Goal: Task Accomplishment & Management: Complete application form

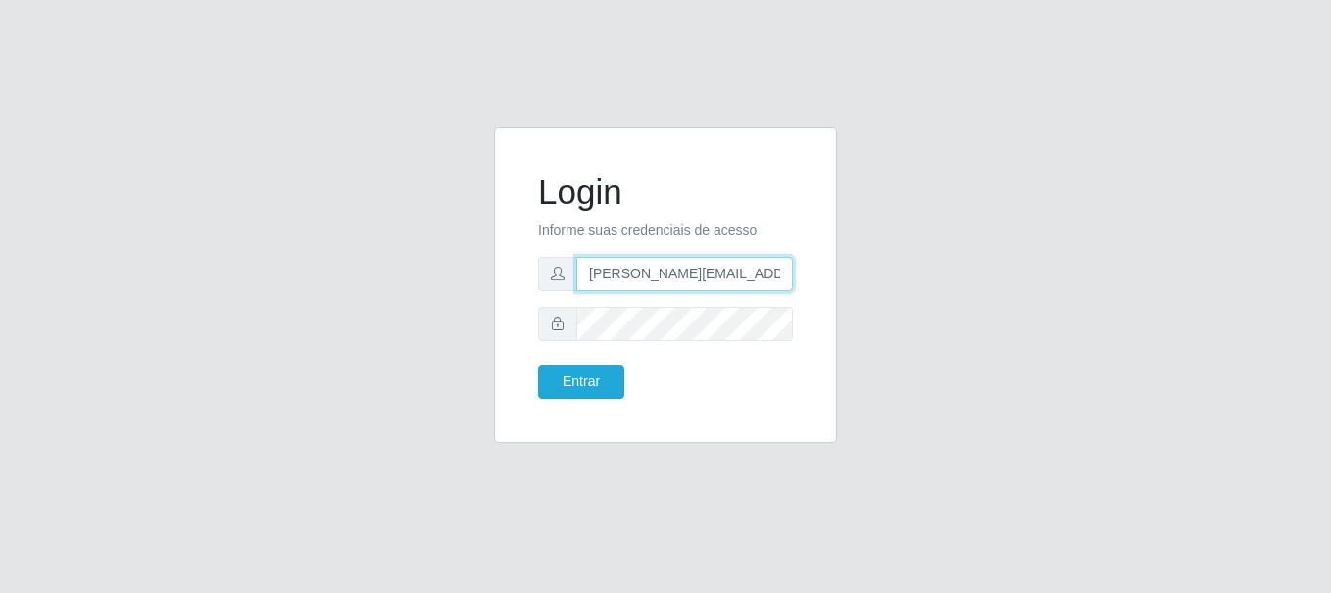
type input "[PERSON_NAME][EMAIL_ADDRESS][PERSON_NAME][DOMAIN_NAME]"
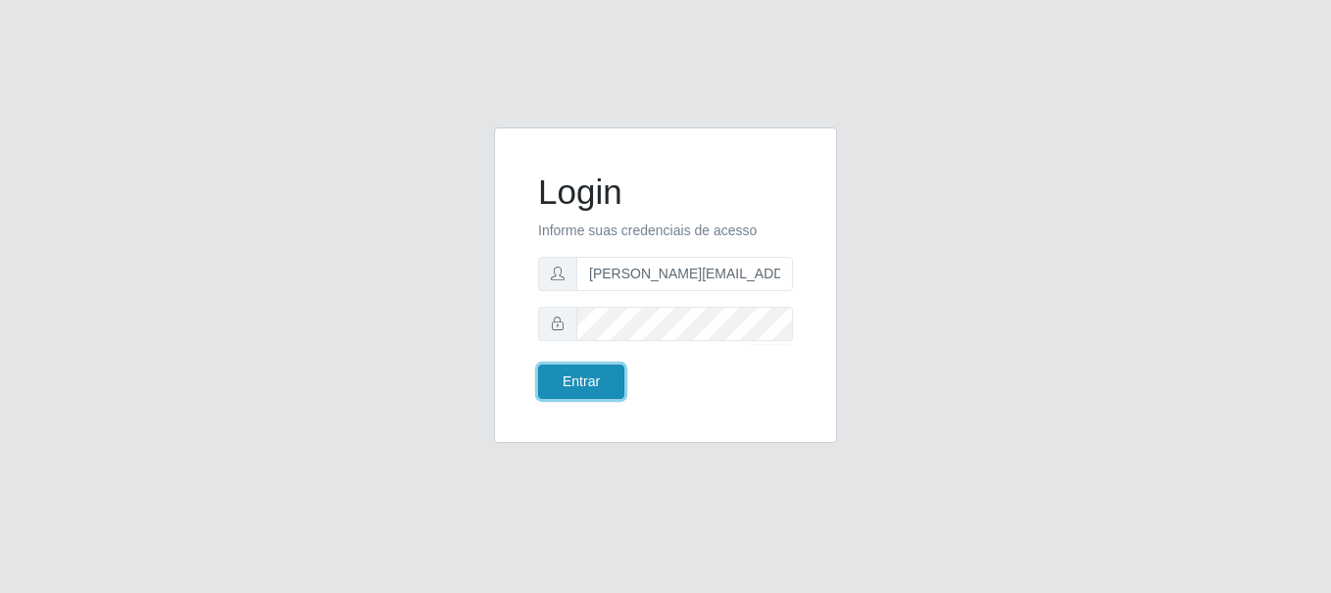
click at [580, 381] on button "Entrar" at bounding box center [581, 382] width 86 height 34
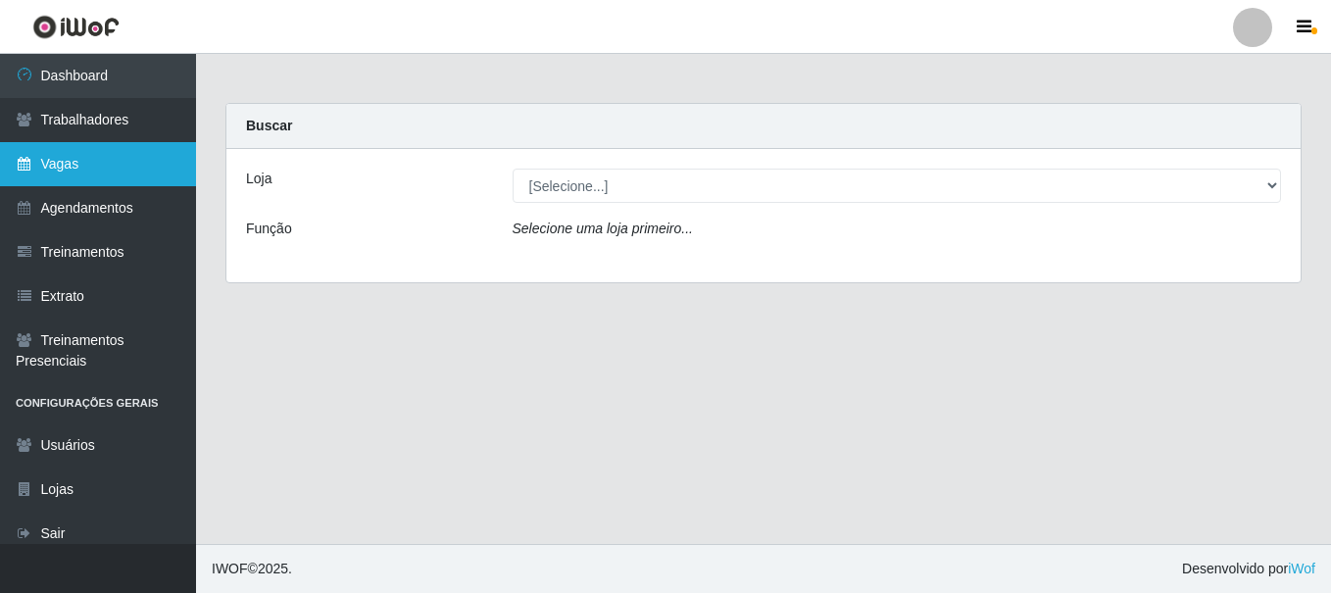
click at [98, 164] on link "Vagas" at bounding box center [98, 164] width 196 height 44
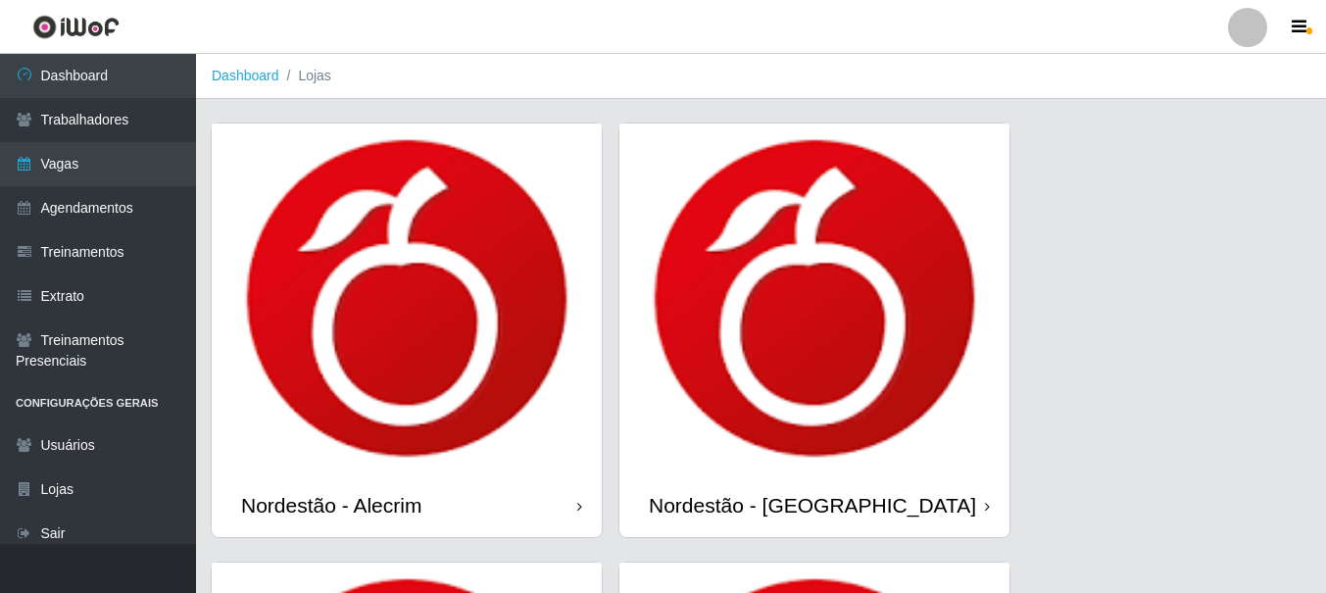
click at [335, 505] on div "Nordestão - Alecrim" at bounding box center [331, 505] width 180 height 25
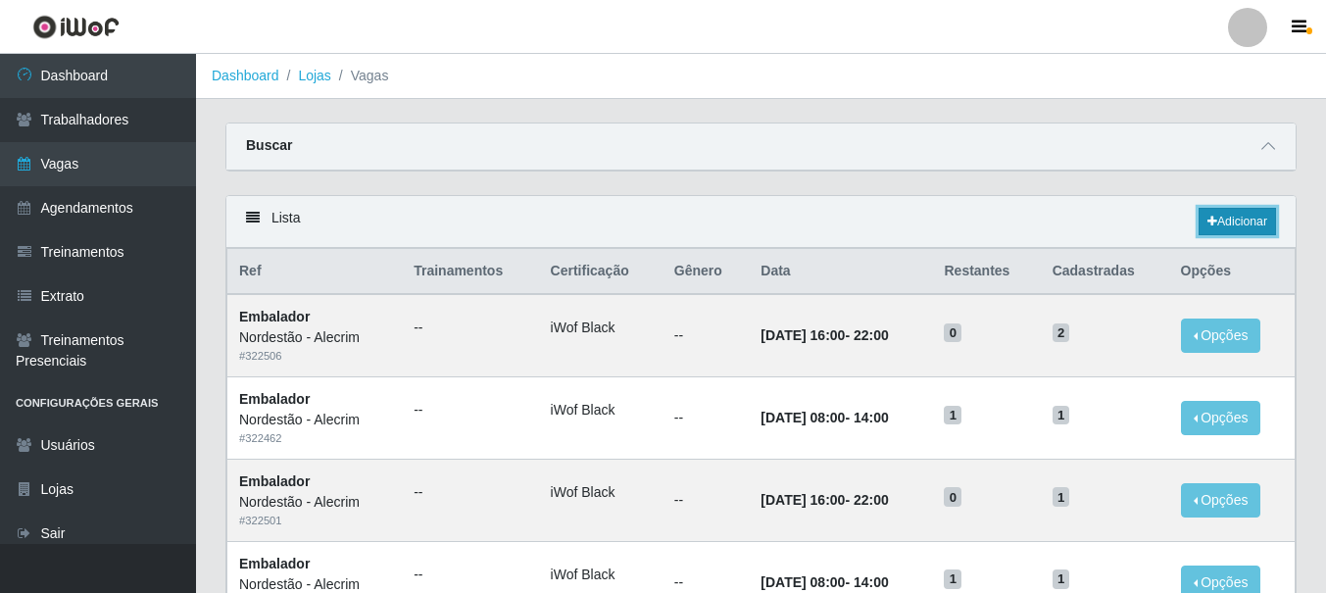
click at [1235, 222] on link "Adicionar" at bounding box center [1237, 221] width 77 height 27
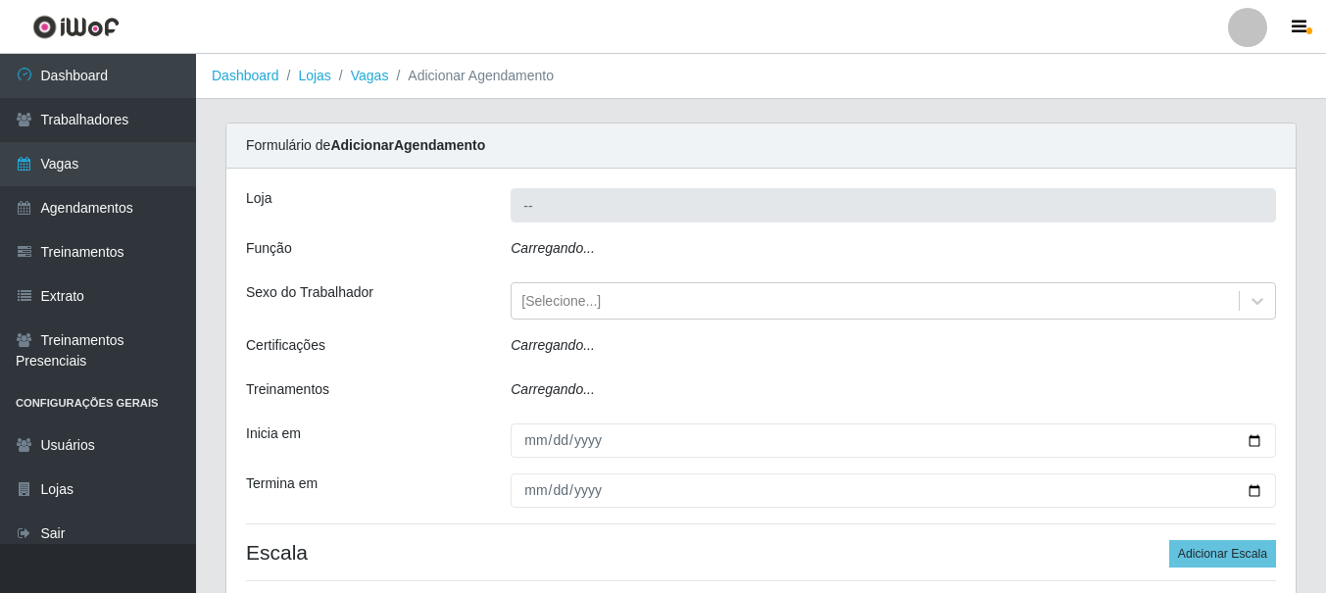
type input "Nordestão - Alecrim"
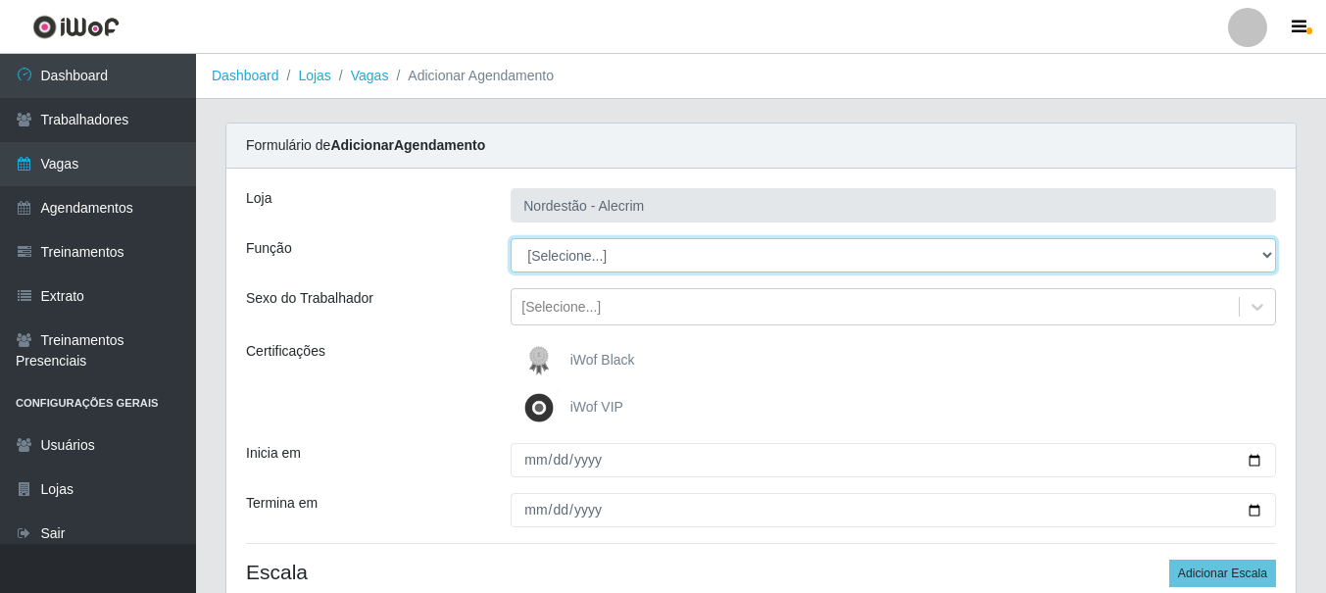
select select "1"
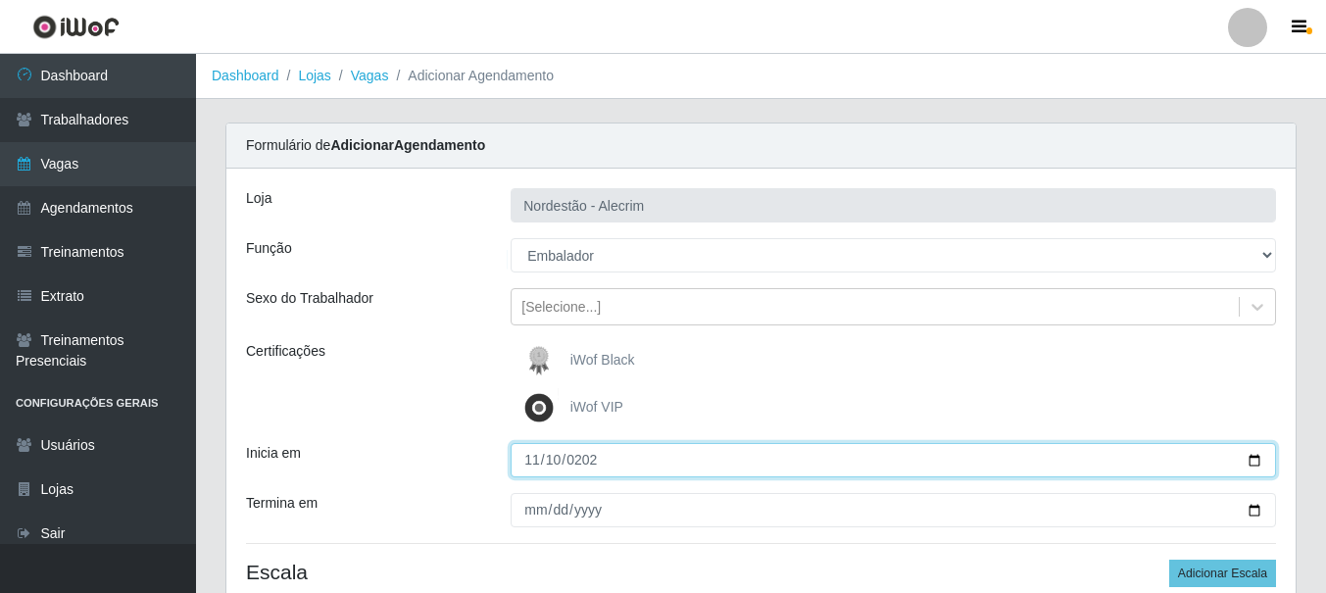
type input "[DATE]"
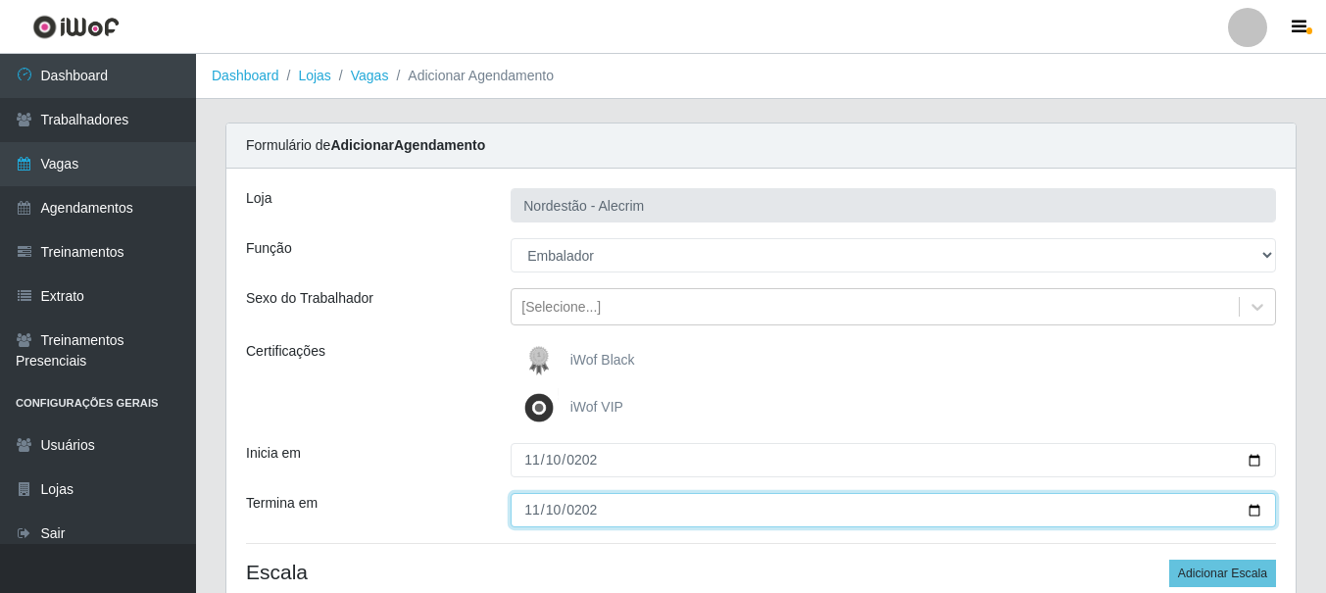
type input "[DATE]"
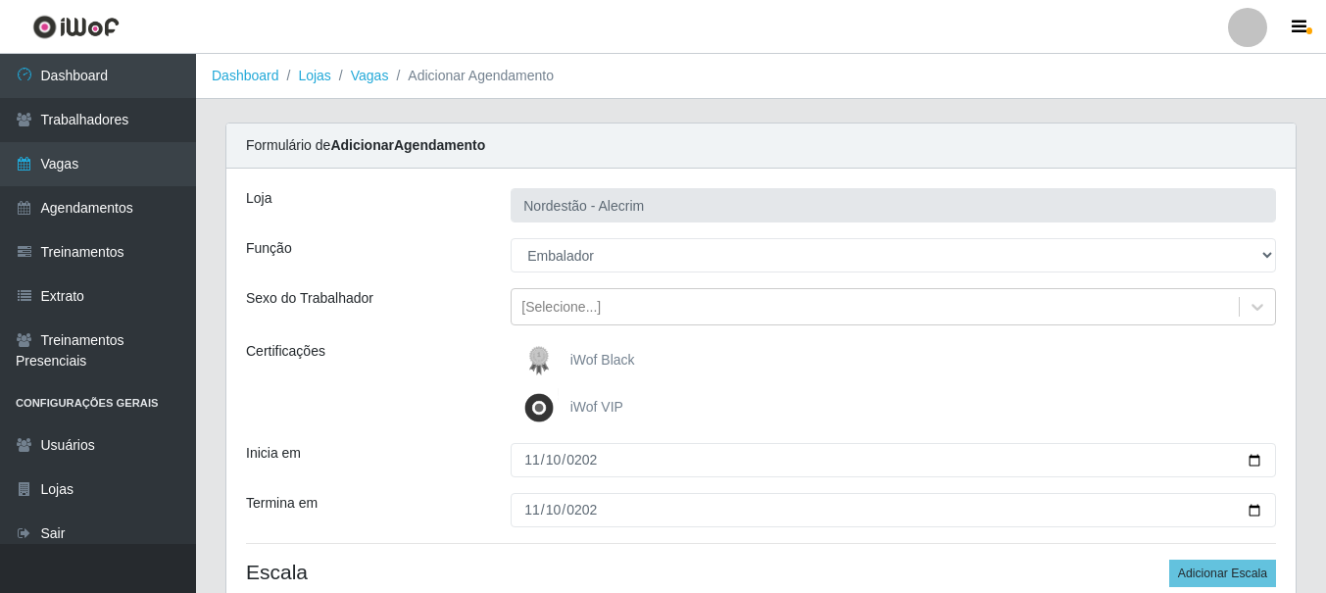
click at [893, 361] on div "iWof Black" at bounding box center [893, 360] width 765 height 39
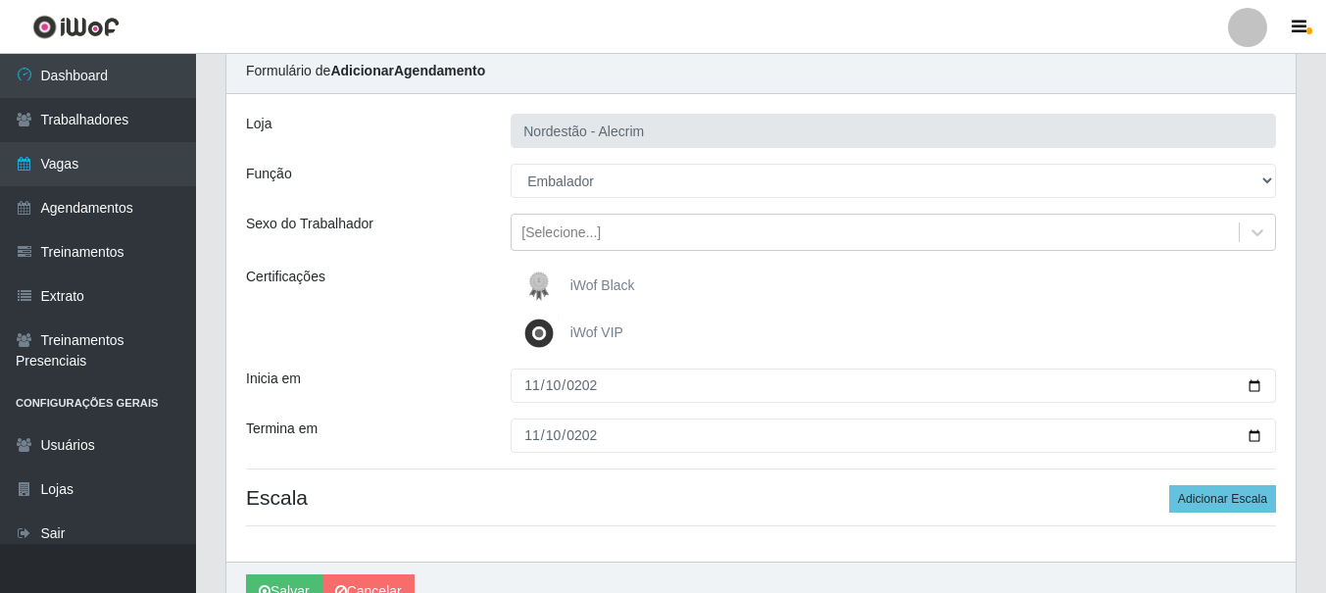
scroll to position [175, 0]
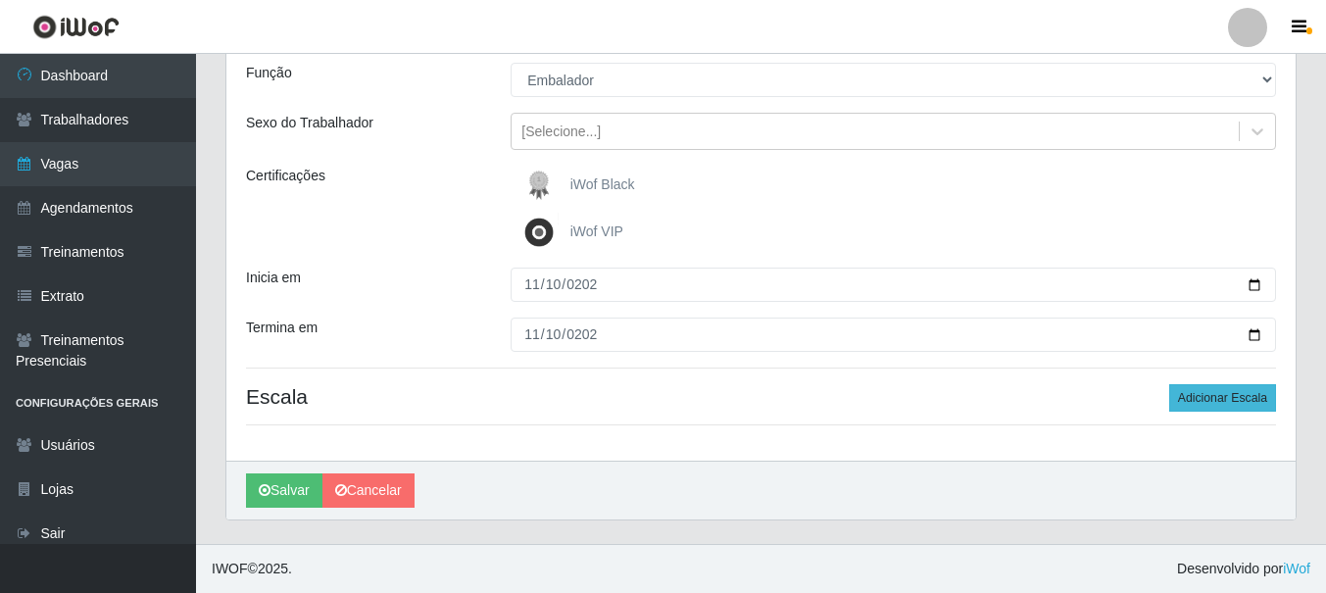
click at [1224, 398] on button "Adicionar Escala" at bounding box center [1222, 397] width 107 height 27
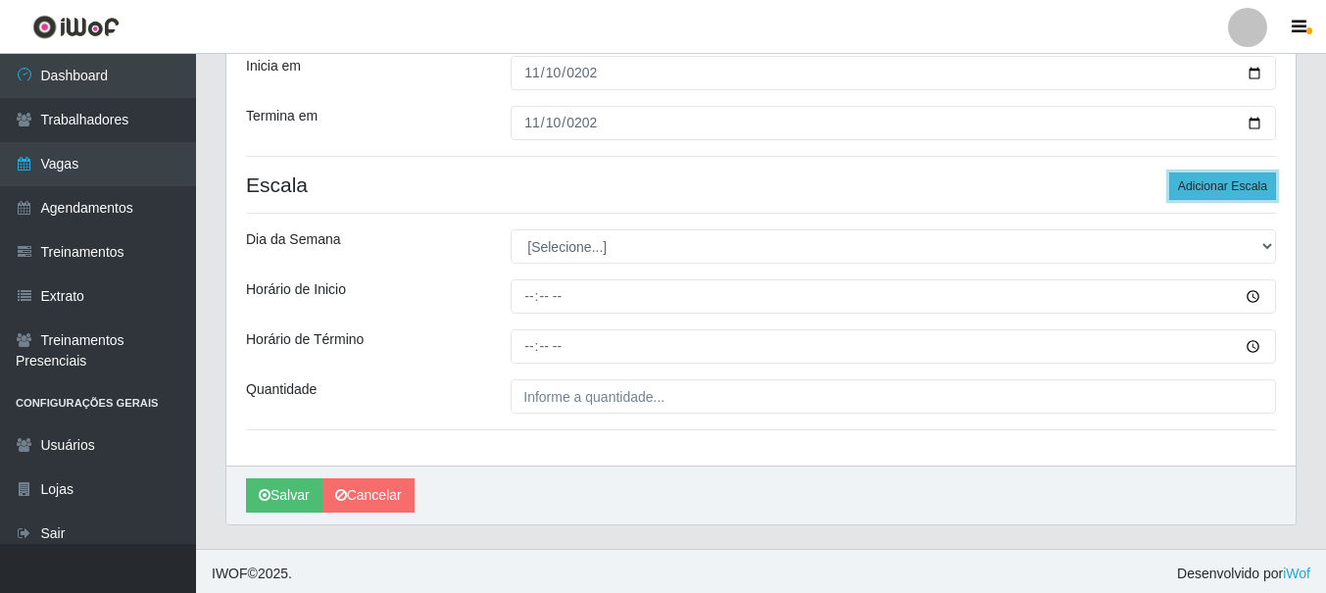
scroll to position [392, 0]
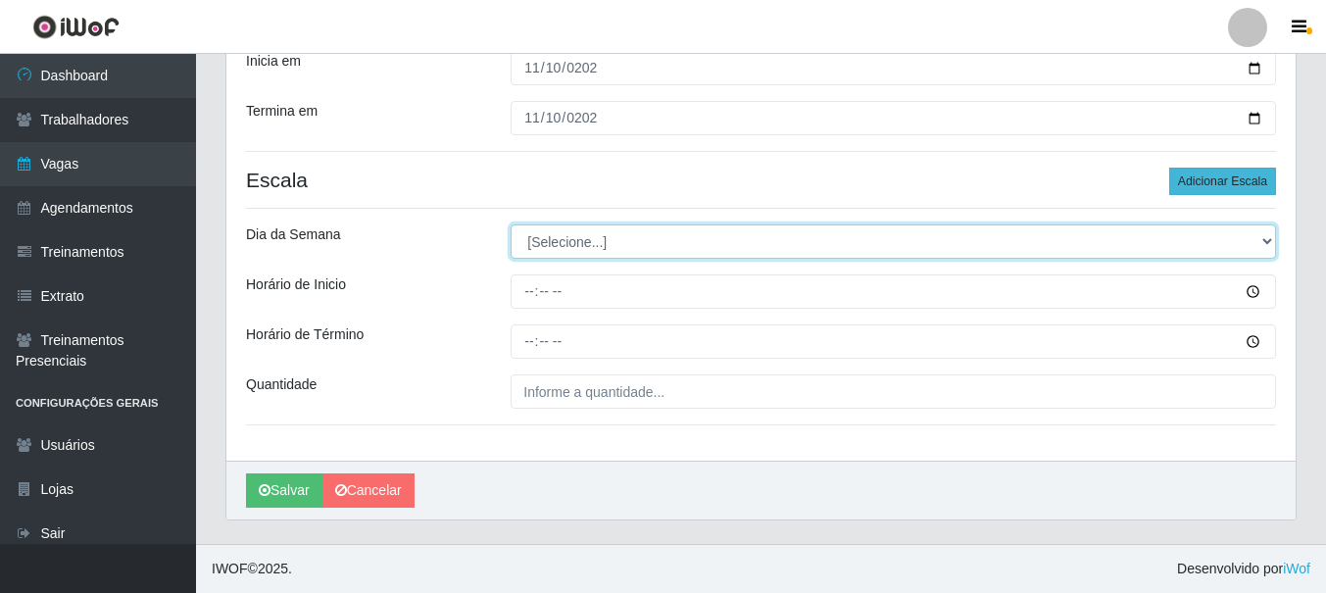
select select "1"
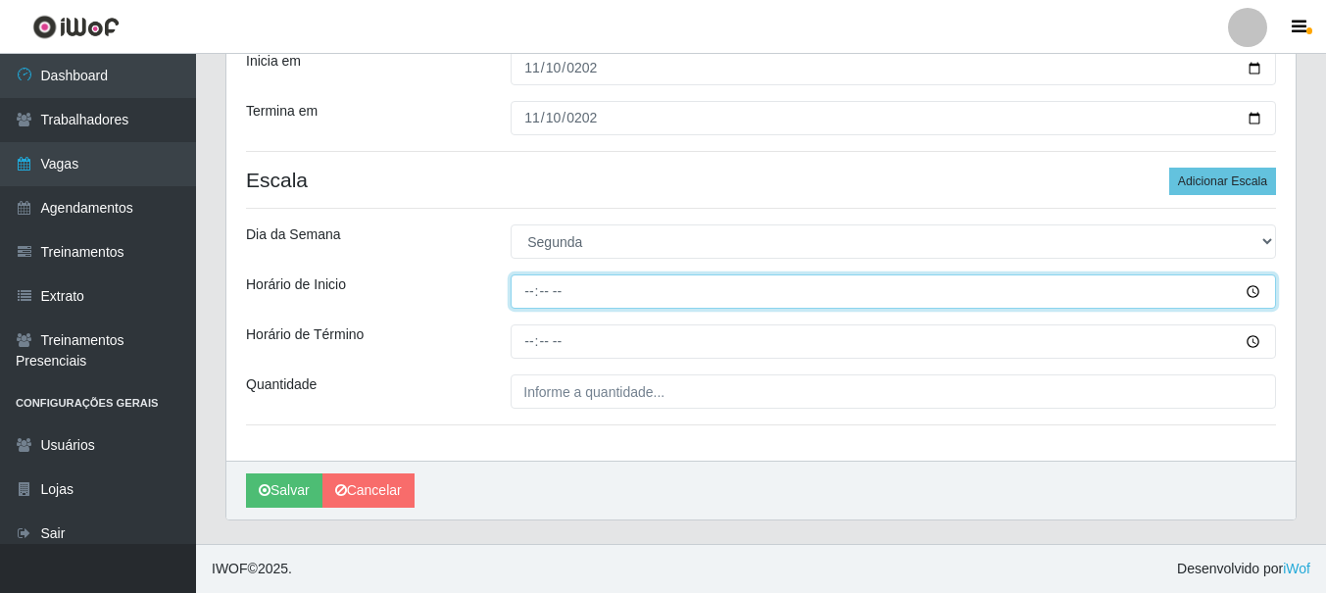
type input "08:00"
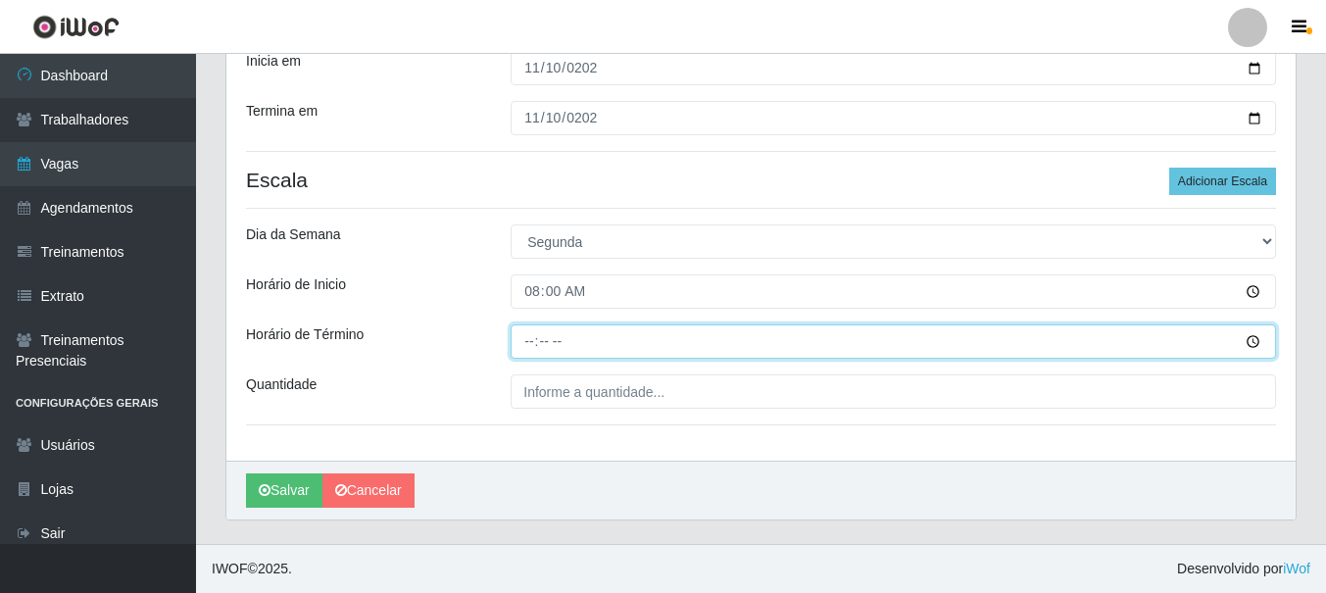
type input "14:00"
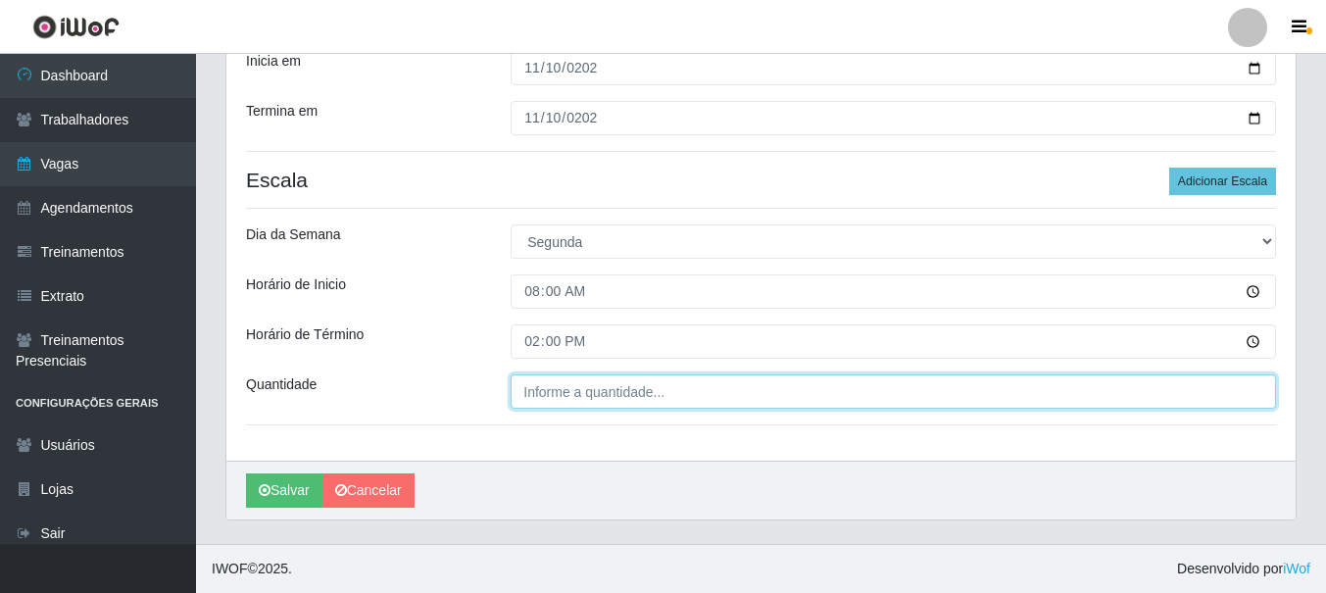
type input "___"
type input "2"
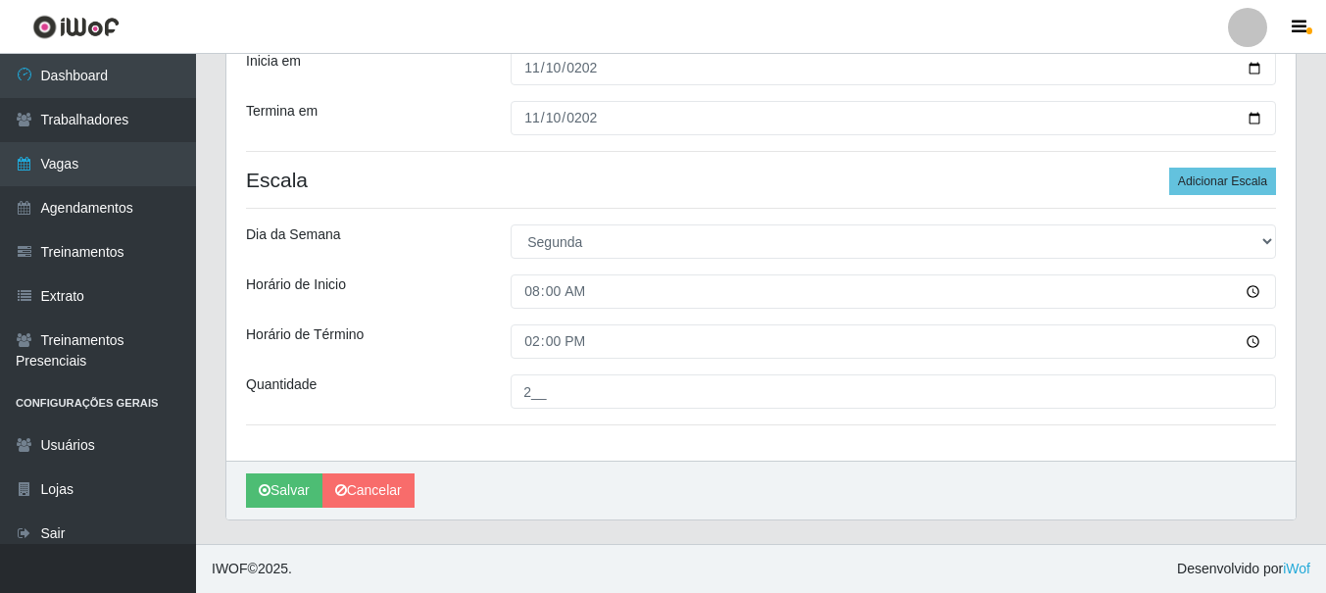
click at [893, 391] on input "2__" at bounding box center [893, 391] width 765 height 34
type input "2__"
click at [1224, 181] on button "Adicionar Escala" at bounding box center [1222, 181] width 107 height 27
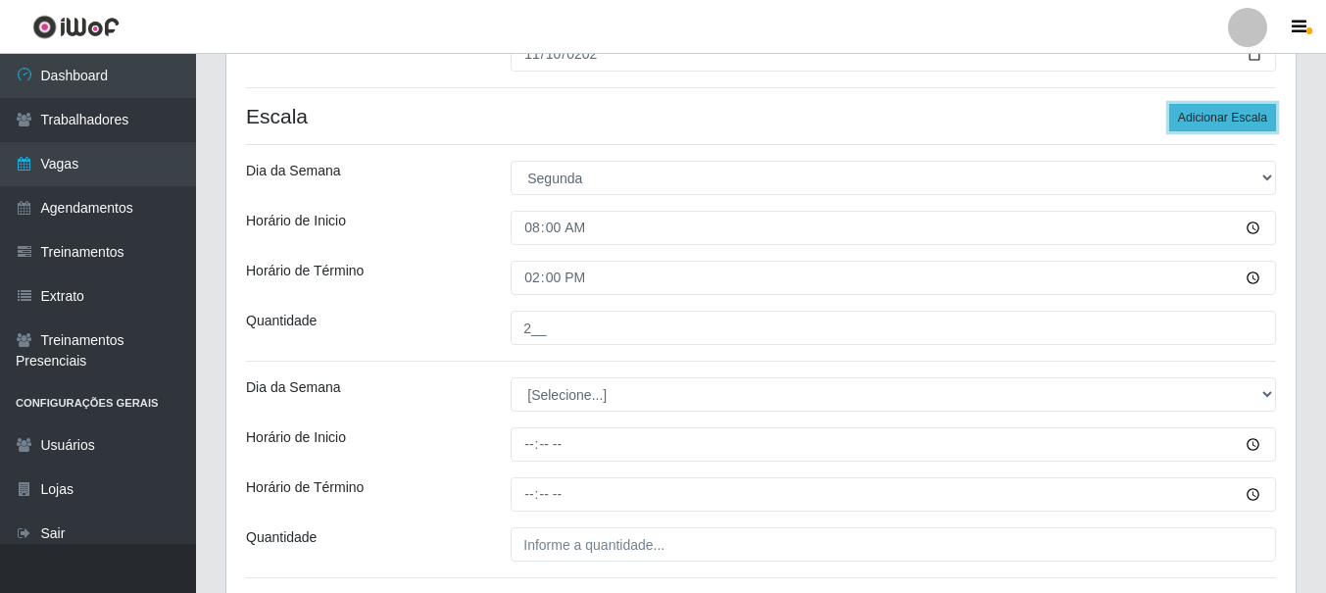
scroll to position [490, 0]
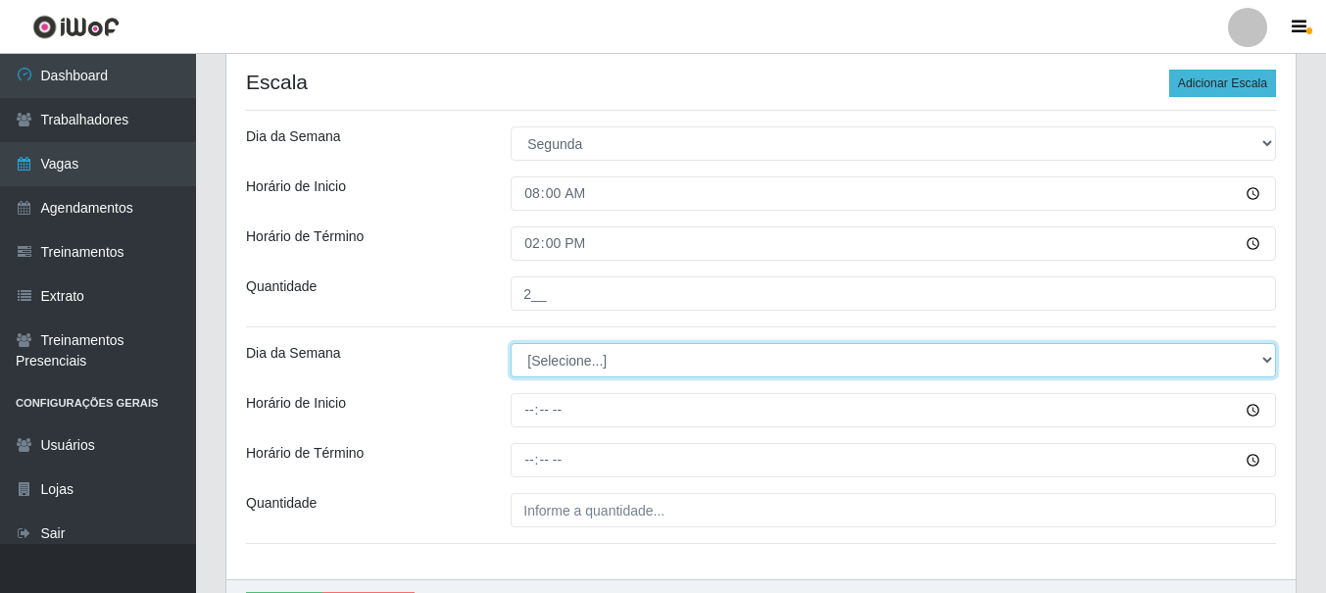
select select "1"
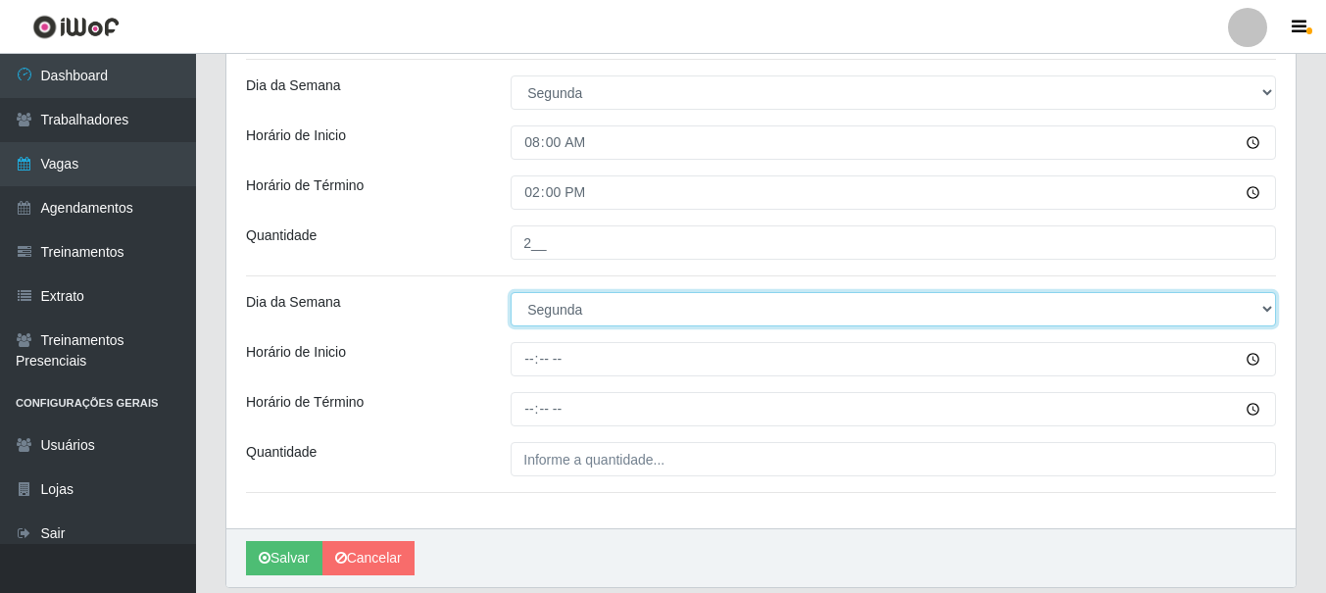
scroll to position [588, 0]
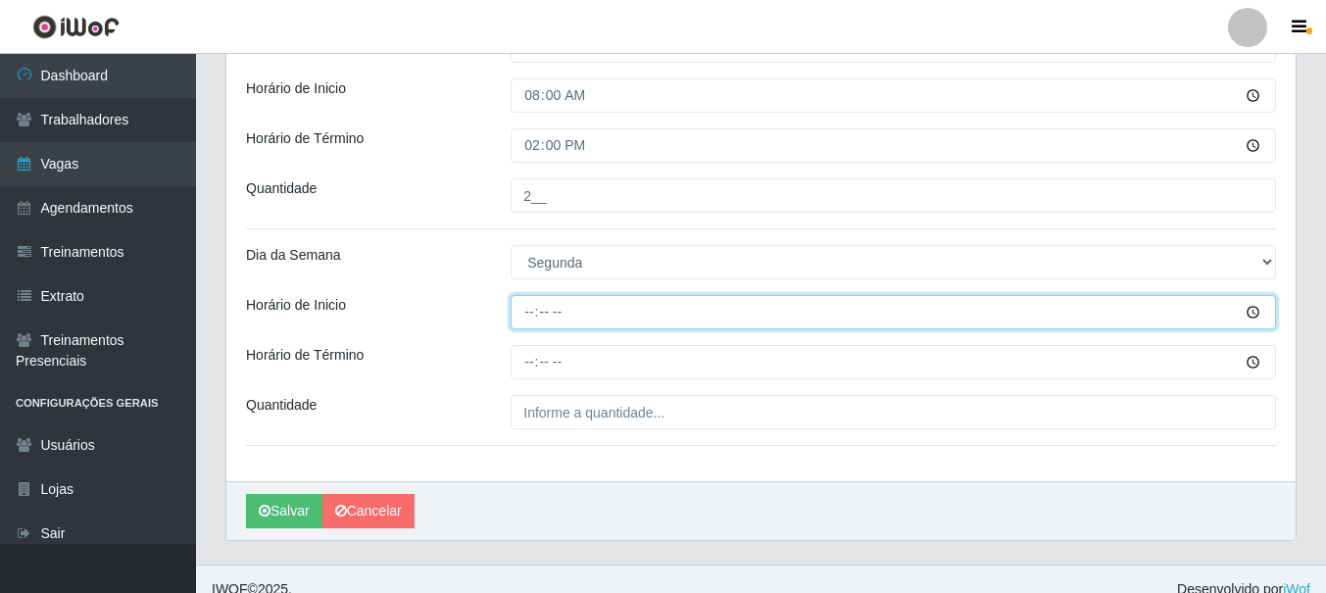
type input "16:00"
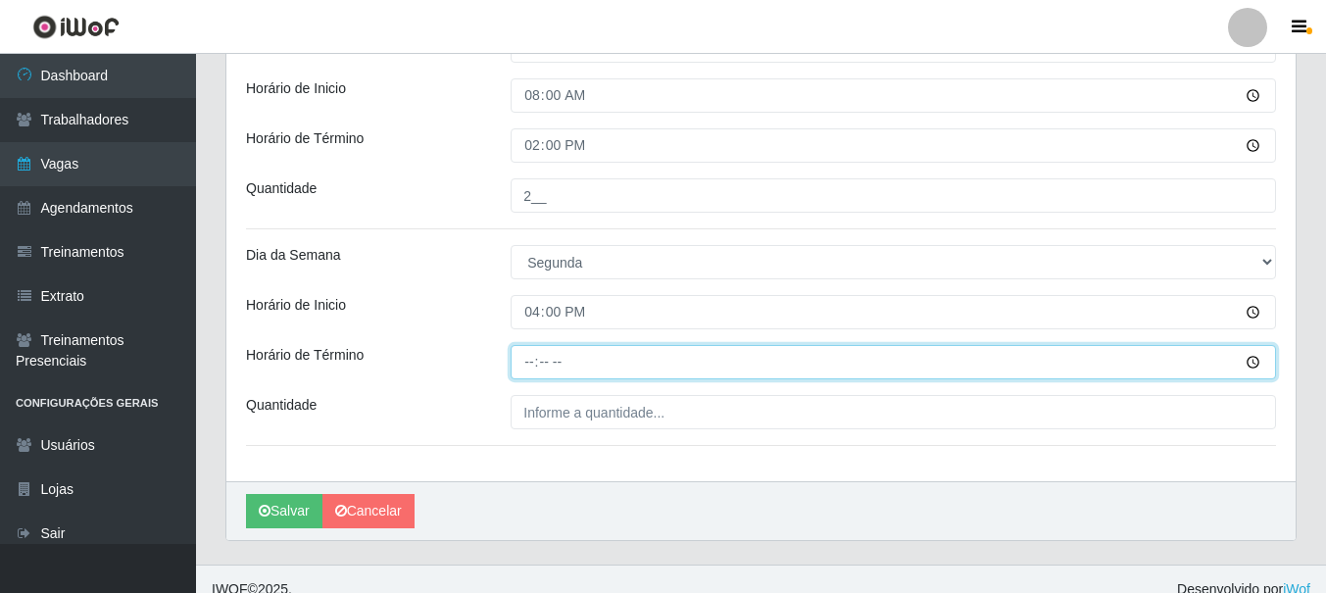
type input "22:00"
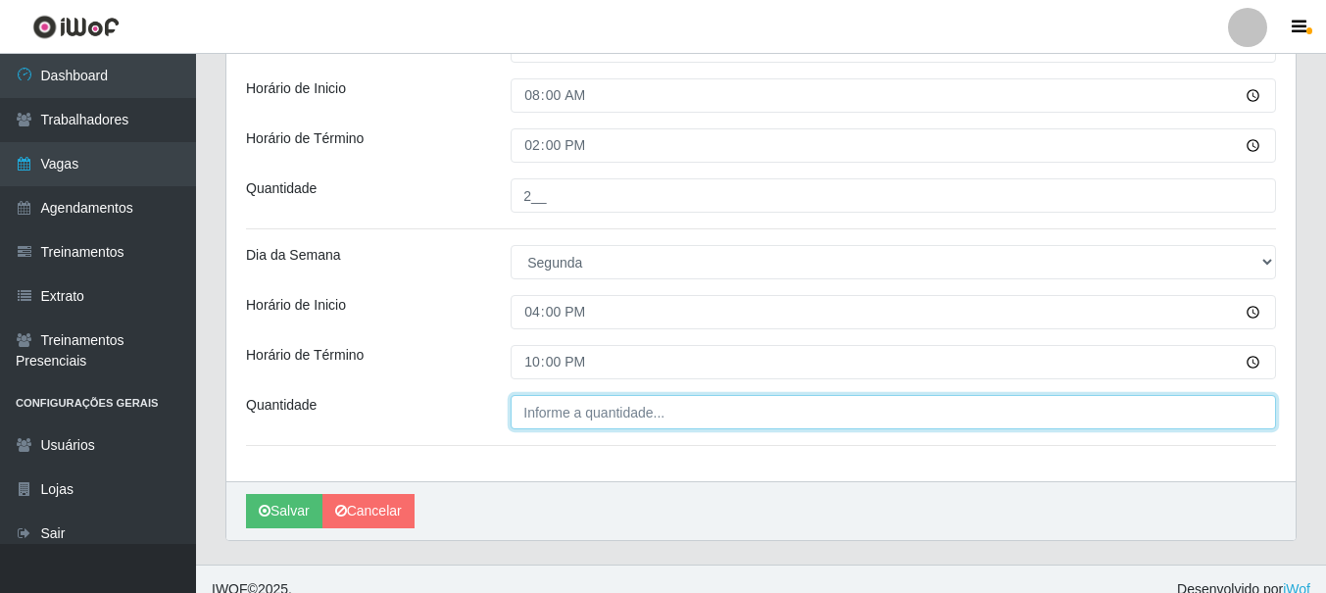
type input "___"
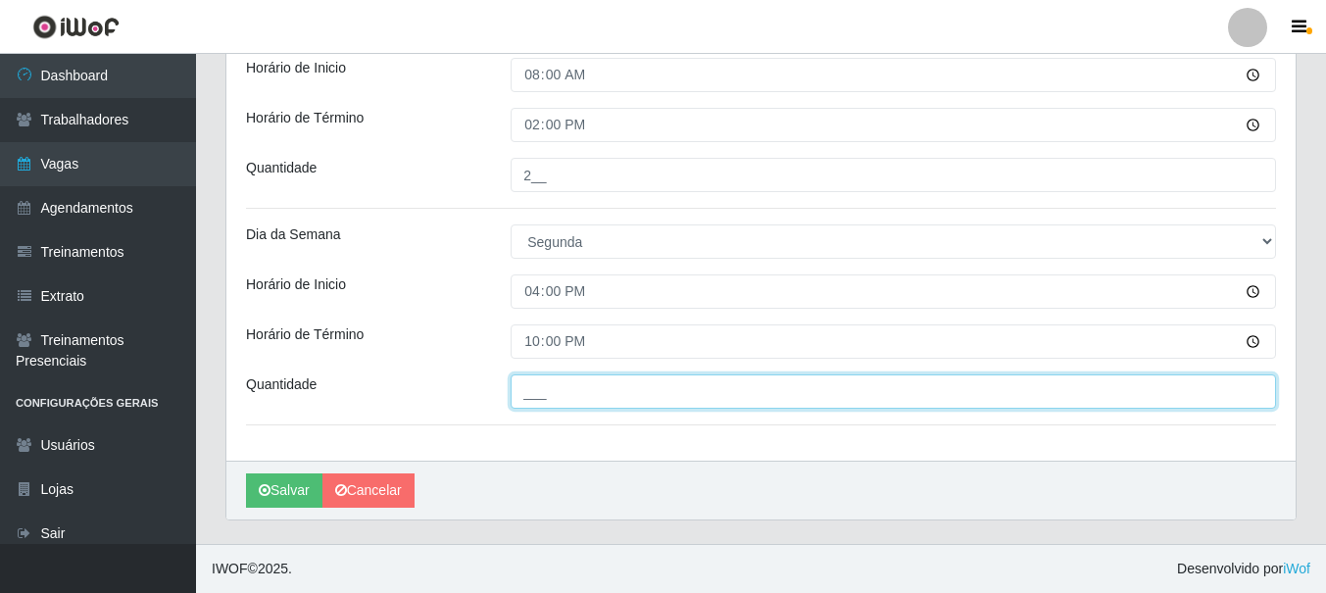
type input "2"
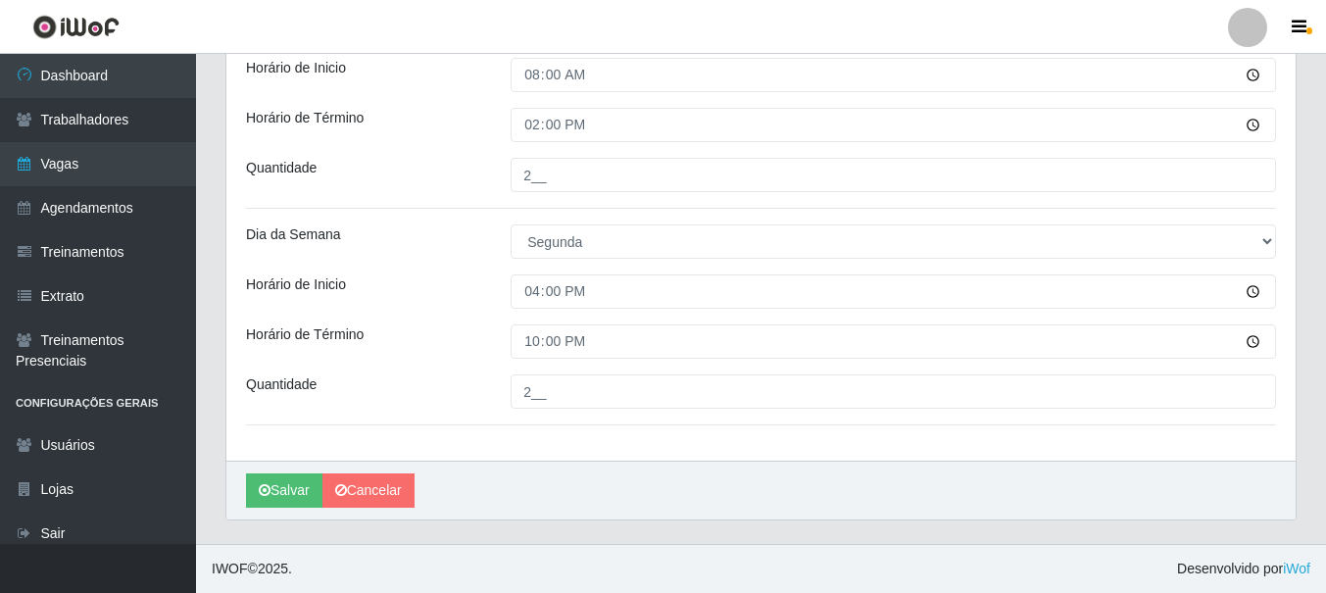
click at [893, 391] on input "2__" at bounding box center [893, 391] width 765 height 34
type input "2__"
click at [284, 490] on button "Salvar" at bounding box center [284, 490] width 76 height 34
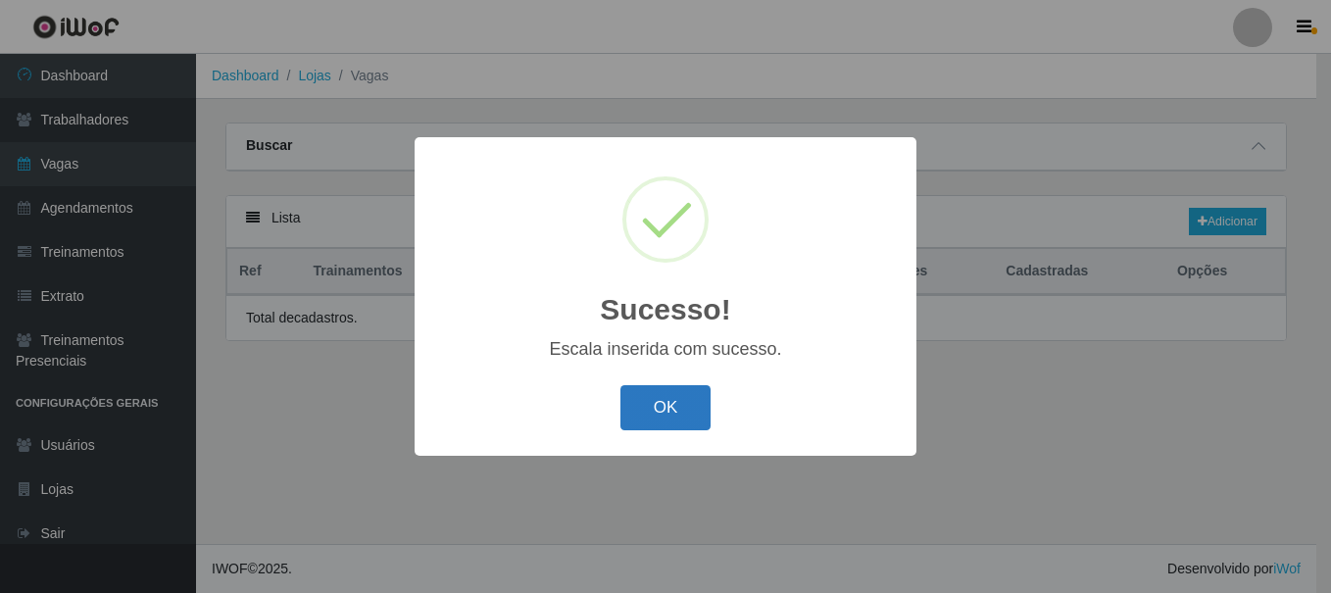
click at [664, 409] on button "OK" at bounding box center [665, 408] width 91 height 46
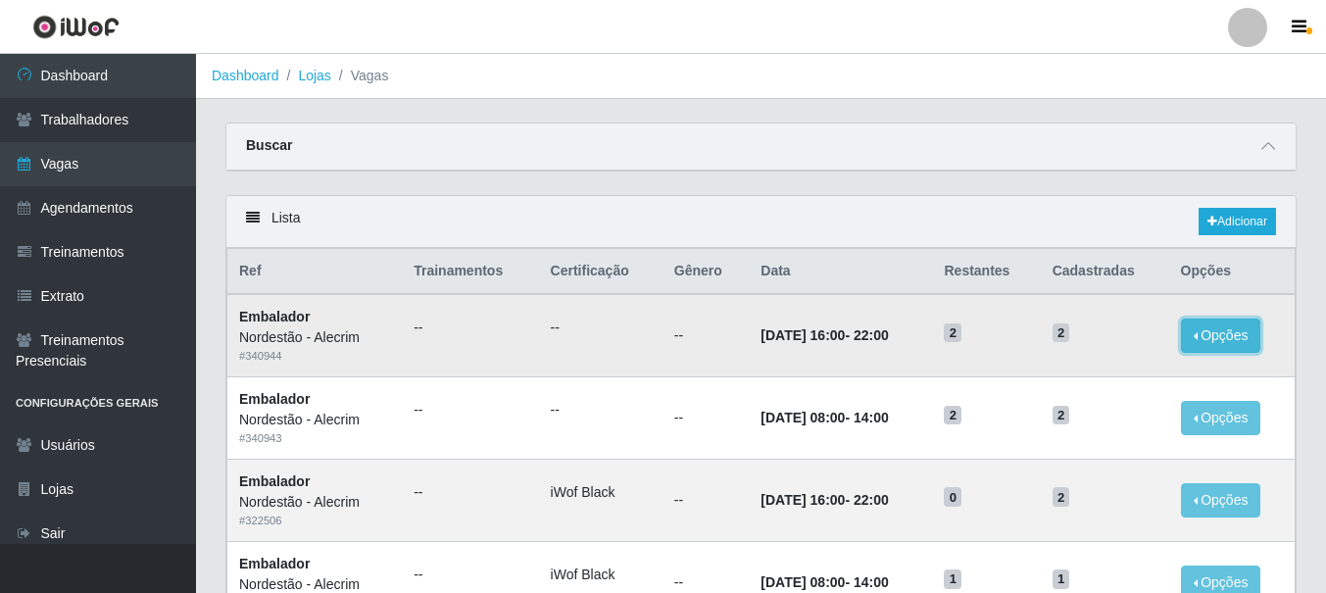
click at [1218, 337] on button "Opções" at bounding box center [1221, 336] width 80 height 34
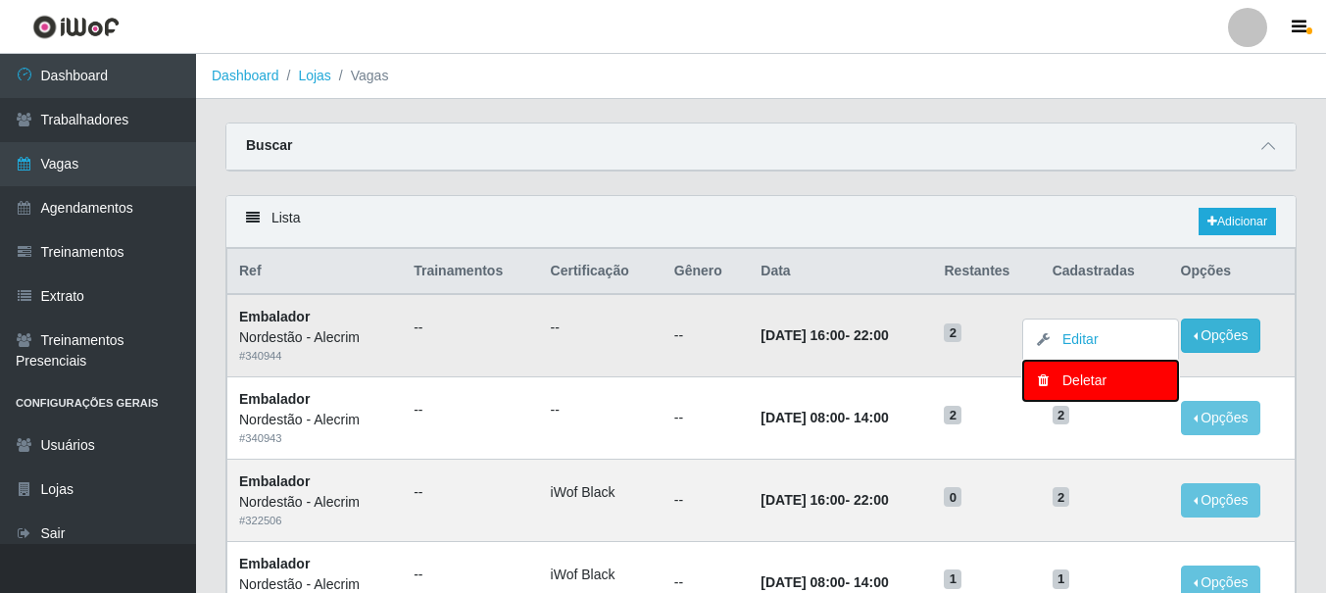
click at [1110, 388] on div "Deletar" at bounding box center [1101, 380] width 116 height 21
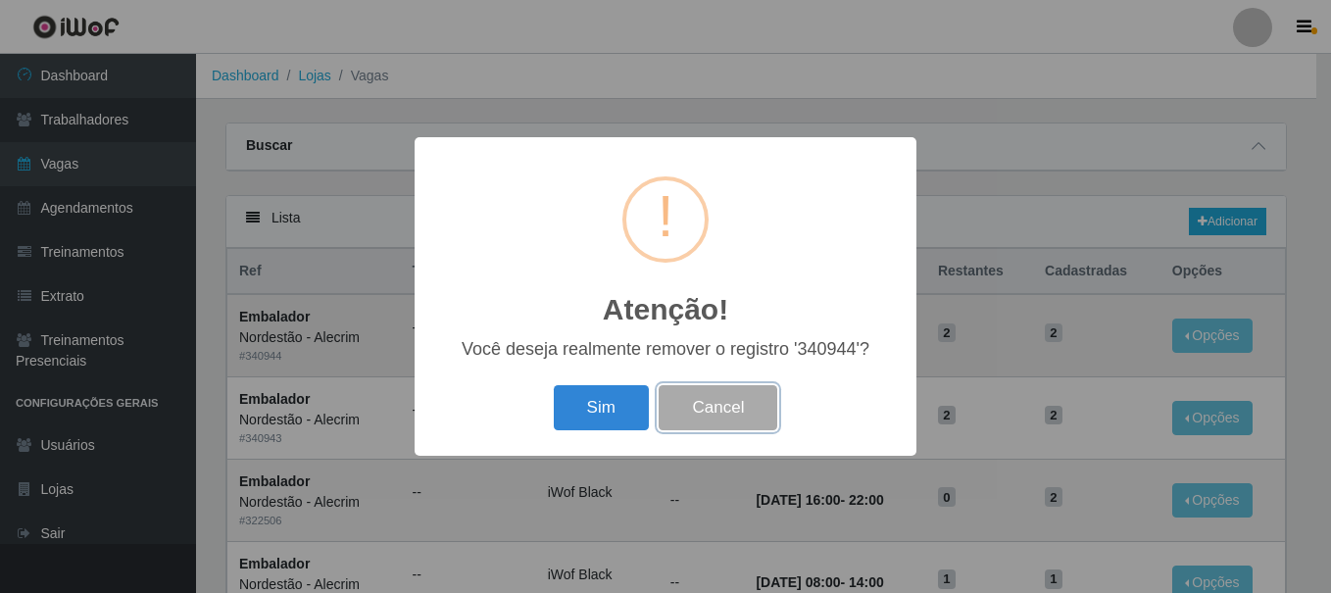
drag, startPoint x: 722, startPoint y: 426, endPoint x: 755, endPoint y: 414, distance: 34.8
click at [733, 423] on button "Cancel" at bounding box center [718, 408] width 119 height 46
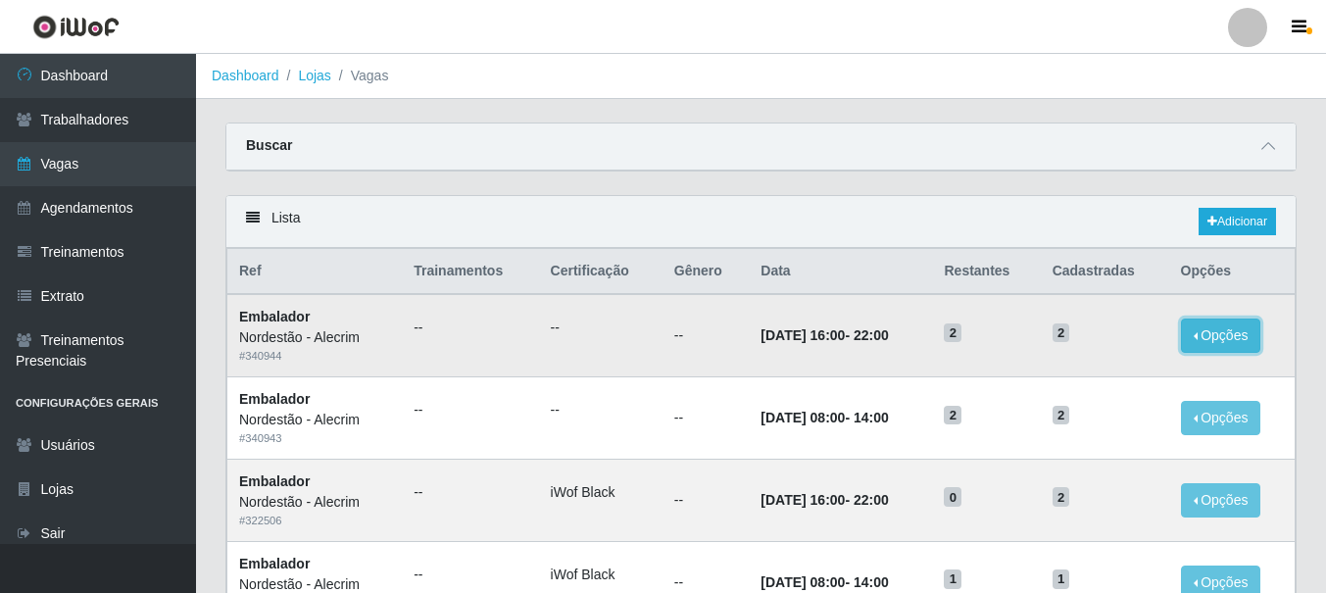
click at [1206, 334] on button "Opções" at bounding box center [1221, 336] width 80 height 34
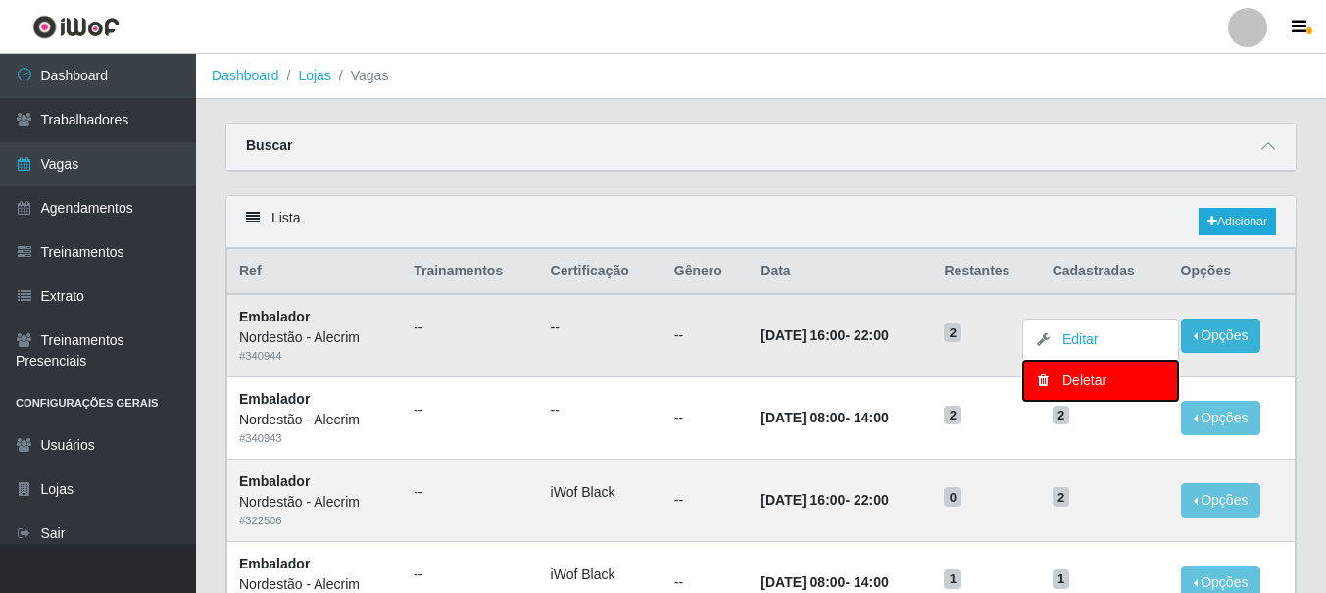
click at [1082, 387] on div "Deletar" at bounding box center [1101, 380] width 116 height 21
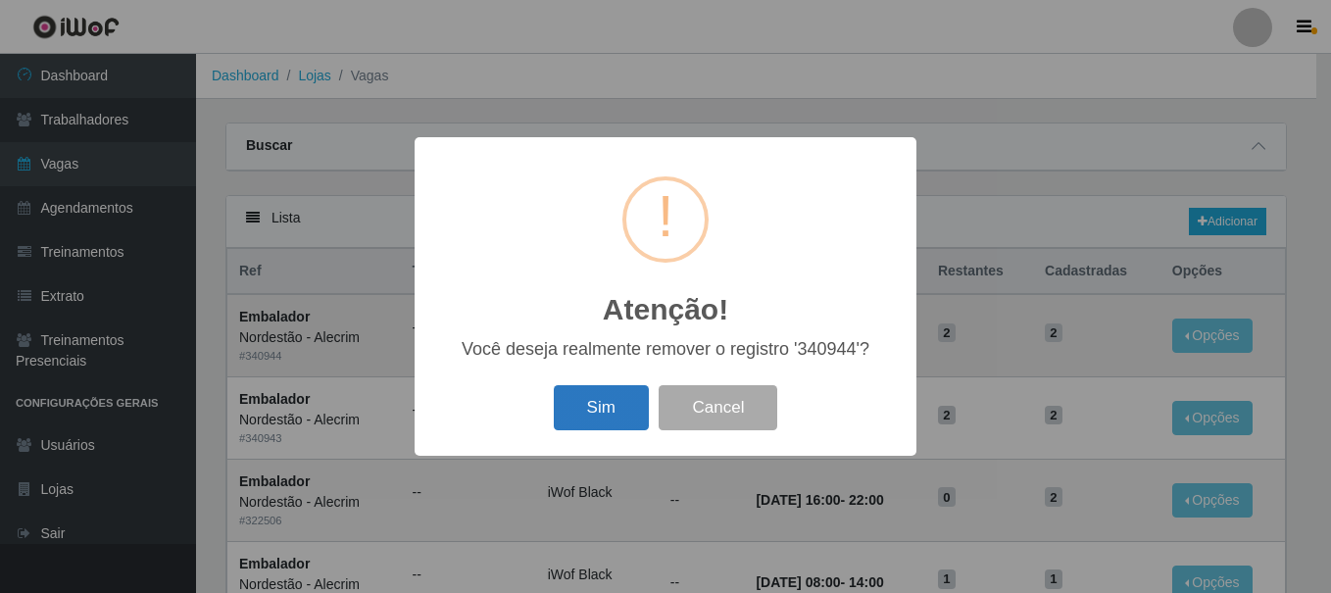
drag, startPoint x: 606, startPoint y: 418, endPoint x: 1086, endPoint y: 344, distance: 485.8
click at [613, 418] on button "Sim" at bounding box center [601, 408] width 95 height 46
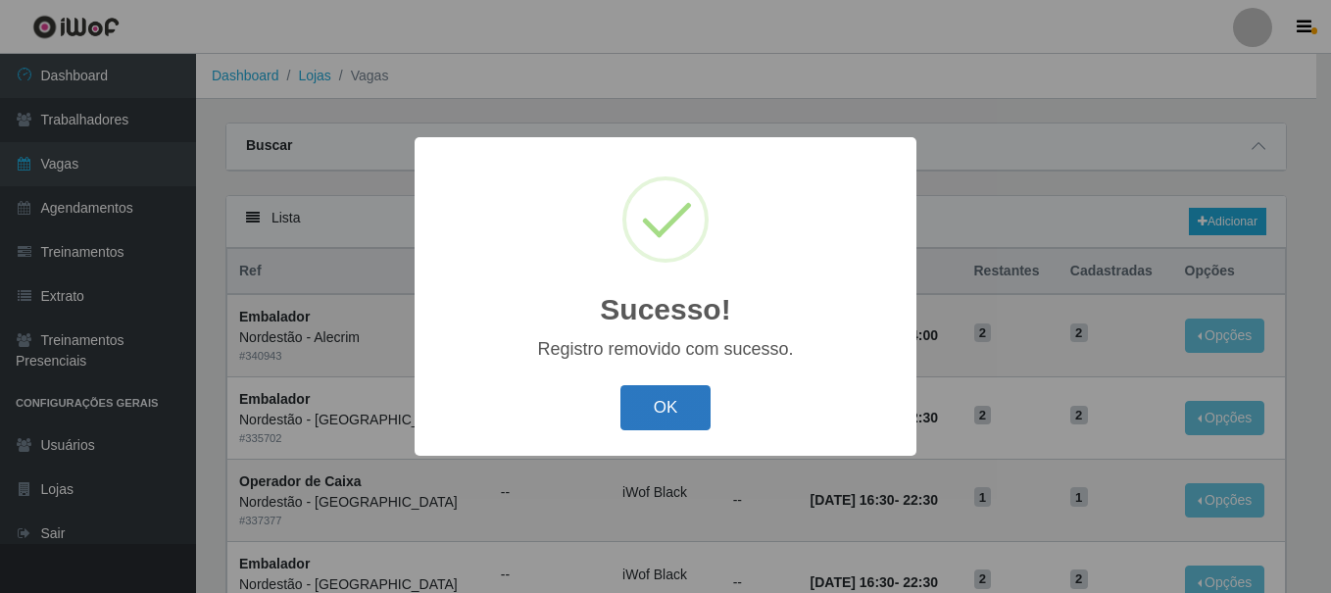
click at [679, 414] on button "OK" at bounding box center [665, 408] width 91 height 46
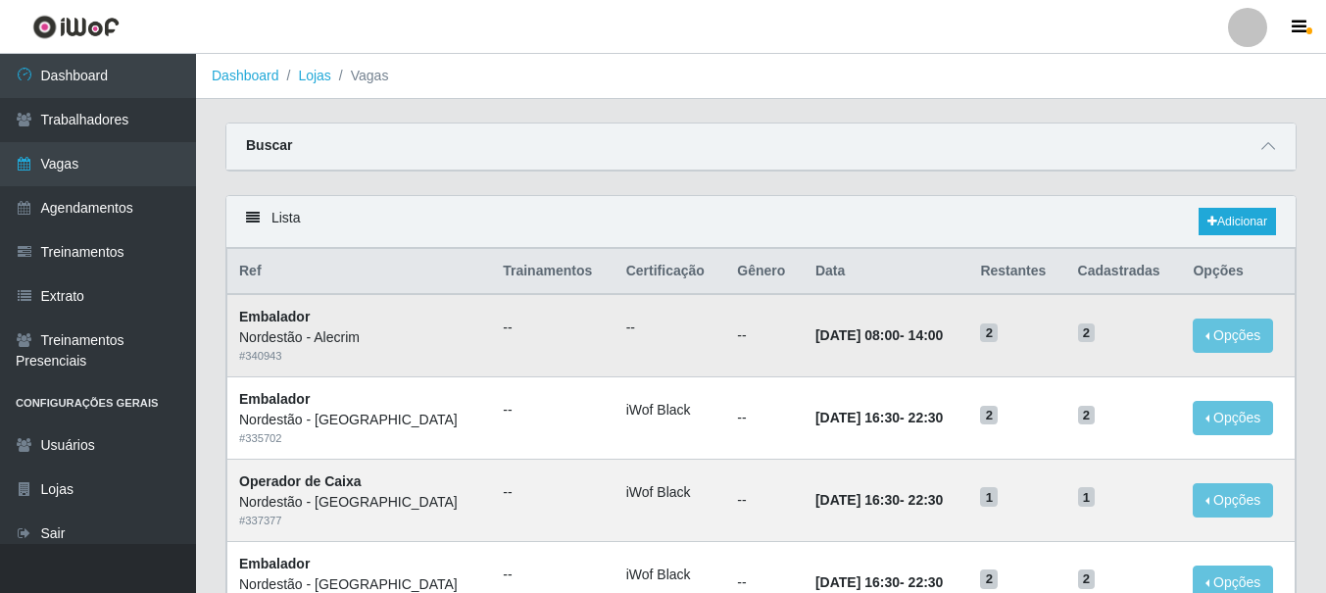
click at [1171, 351] on td "2" at bounding box center [1124, 335] width 116 height 82
click at [1228, 333] on button "Opções" at bounding box center [1233, 336] width 80 height 34
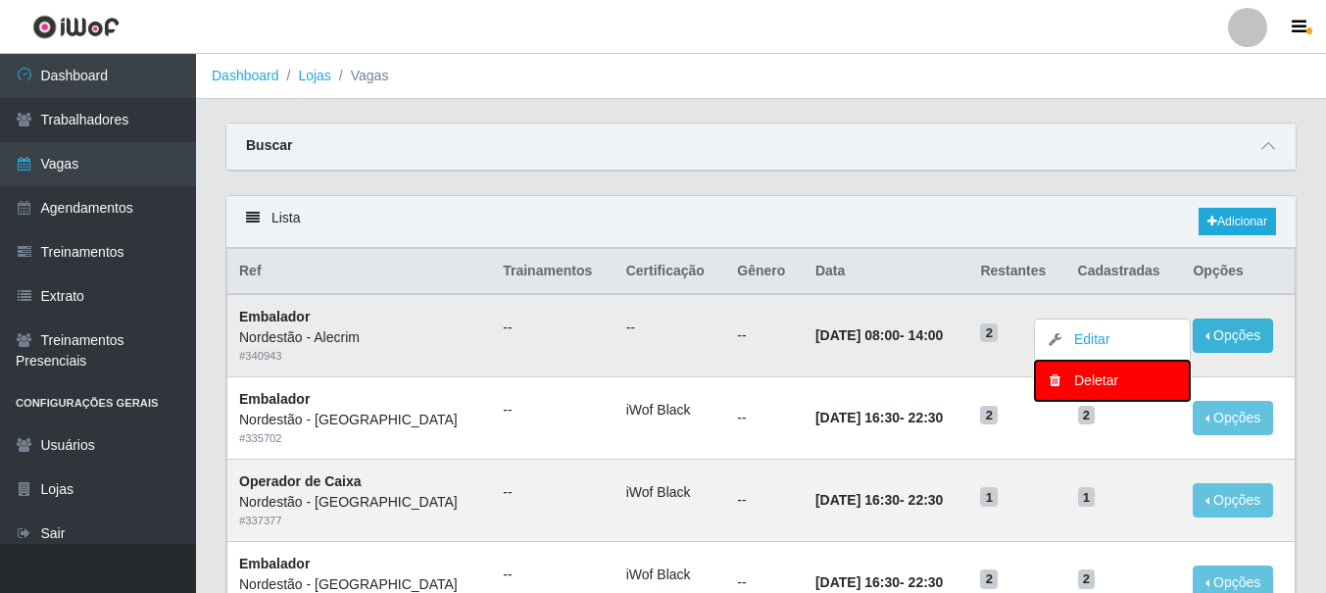
click at [1073, 378] on div "Deletar" at bounding box center [1113, 380] width 116 height 21
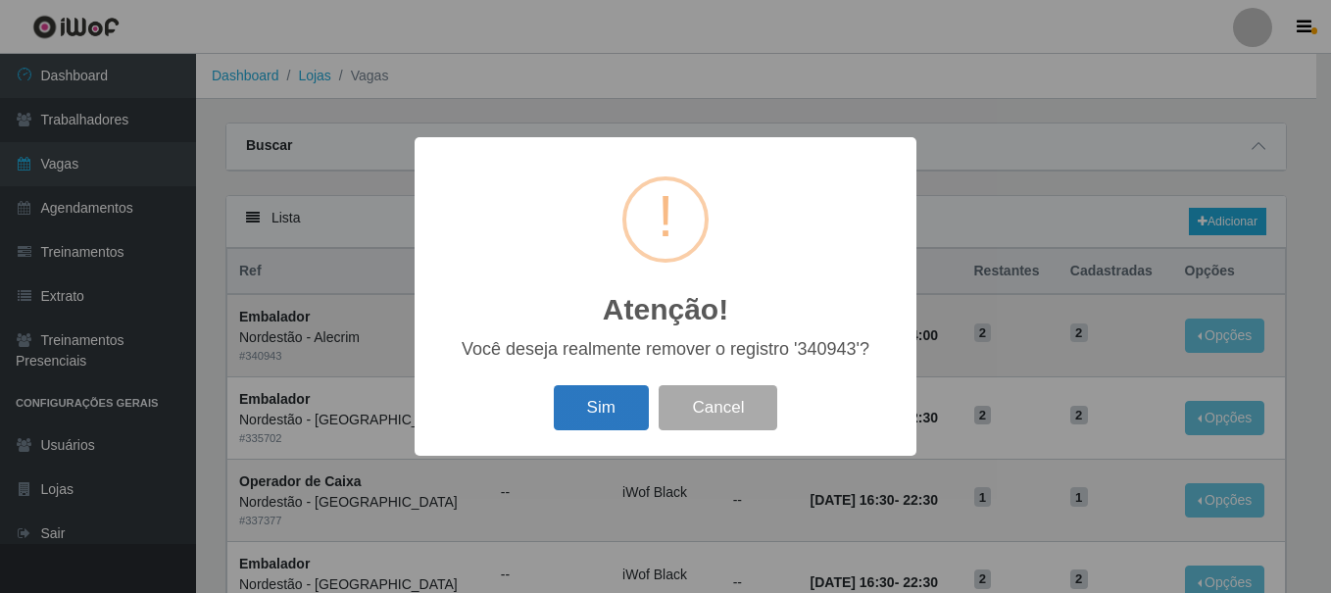
click at [629, 413] on button "Sim" at bounding box center [601, 408] width 95 height 46
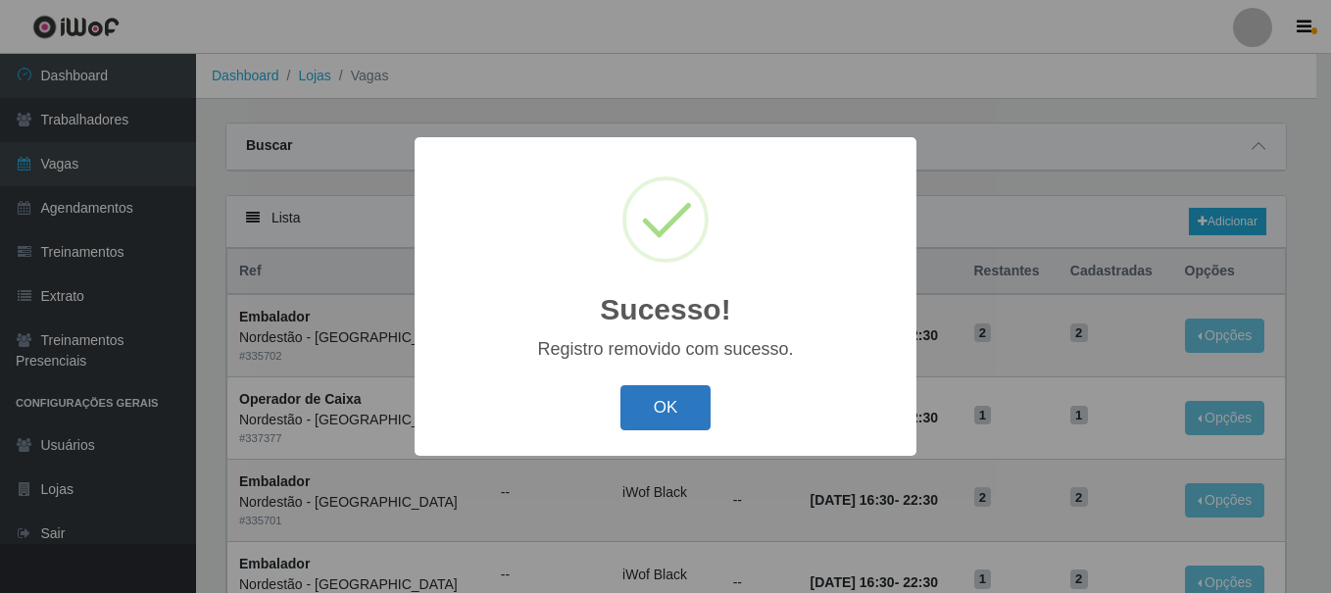
click at [673, 411] on button "OK" at bounding box center [665, 408] width 91 height 46
